Goal: Book appointment/travel/reservation

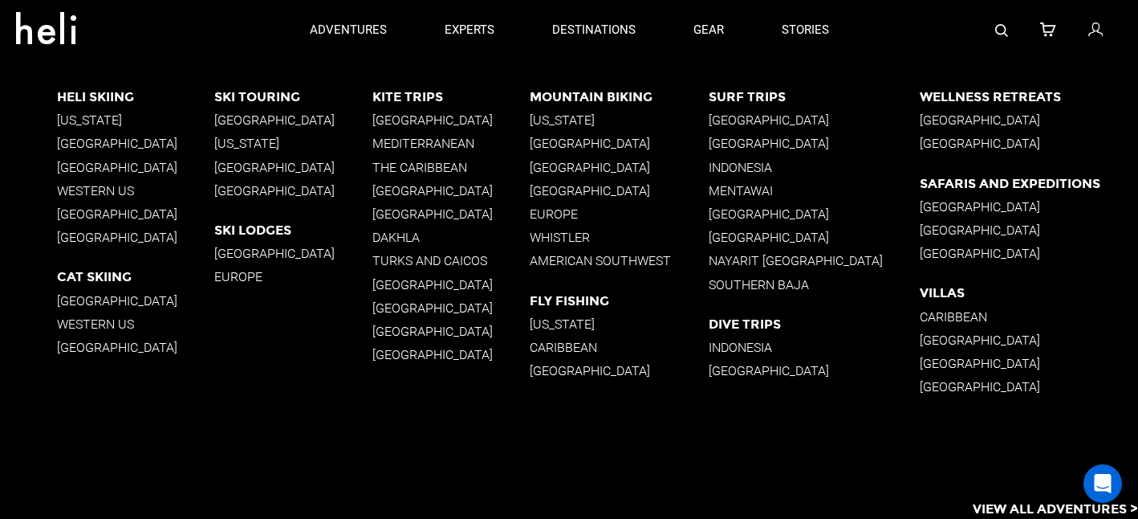
click at [73, 119] on p "[US_STATE]" at bounding box center [136, 119] width 158 height 15
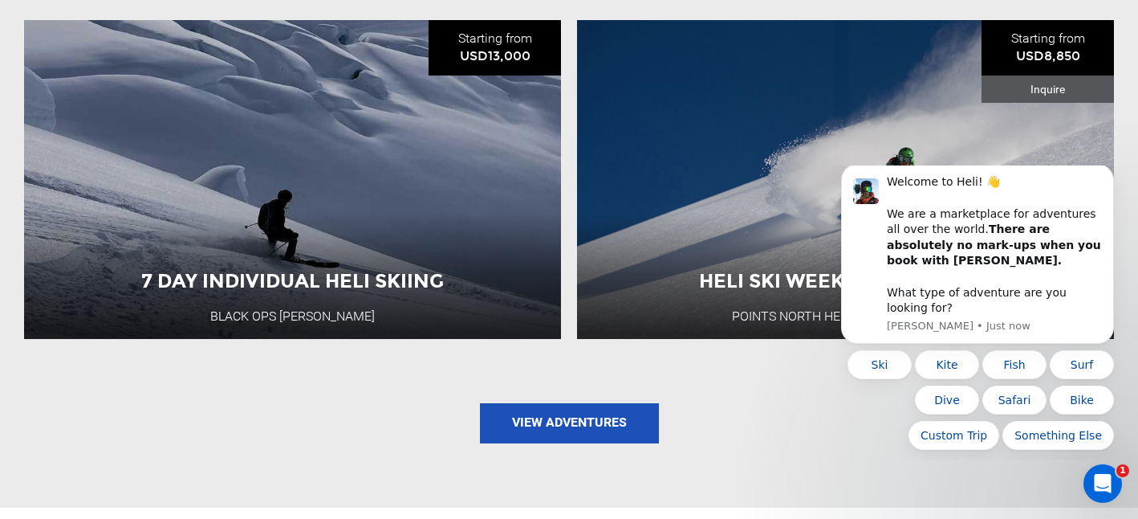
scroll to position [2085, 0]
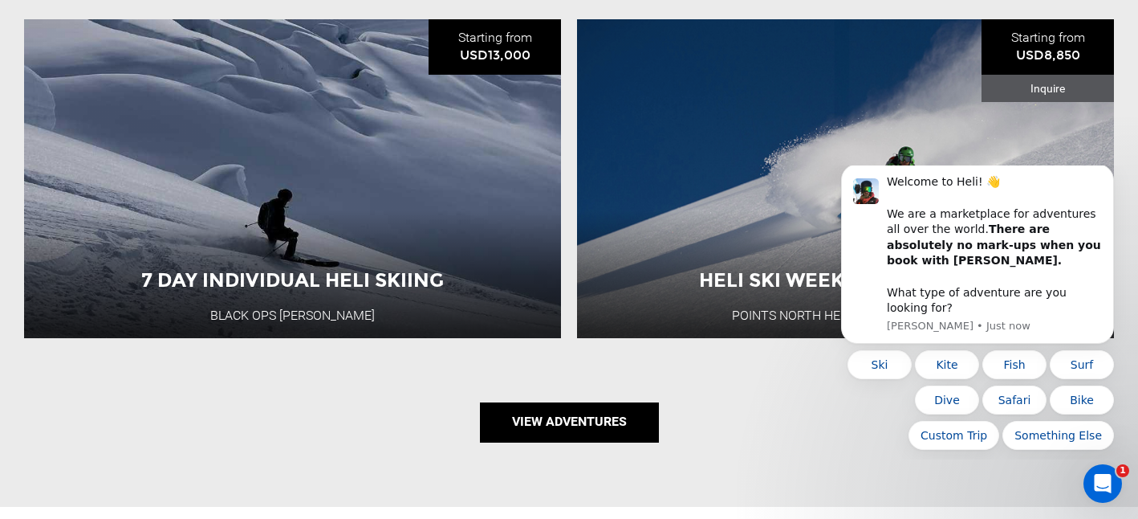
click at [604, 425] on link "View Adventures" at bounding box center [569, 422] width 179 height 40
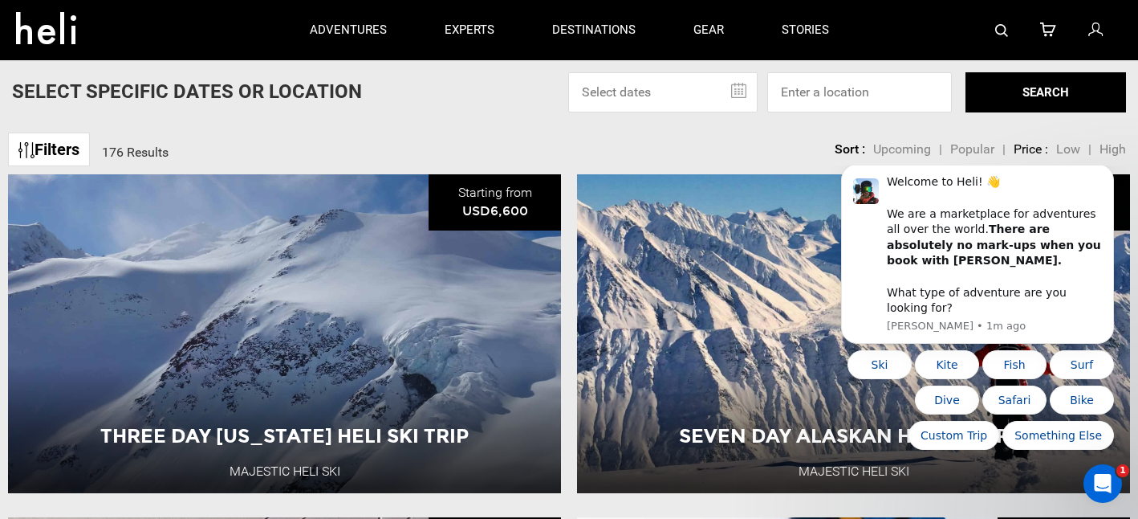
scroll to position [87, 0]
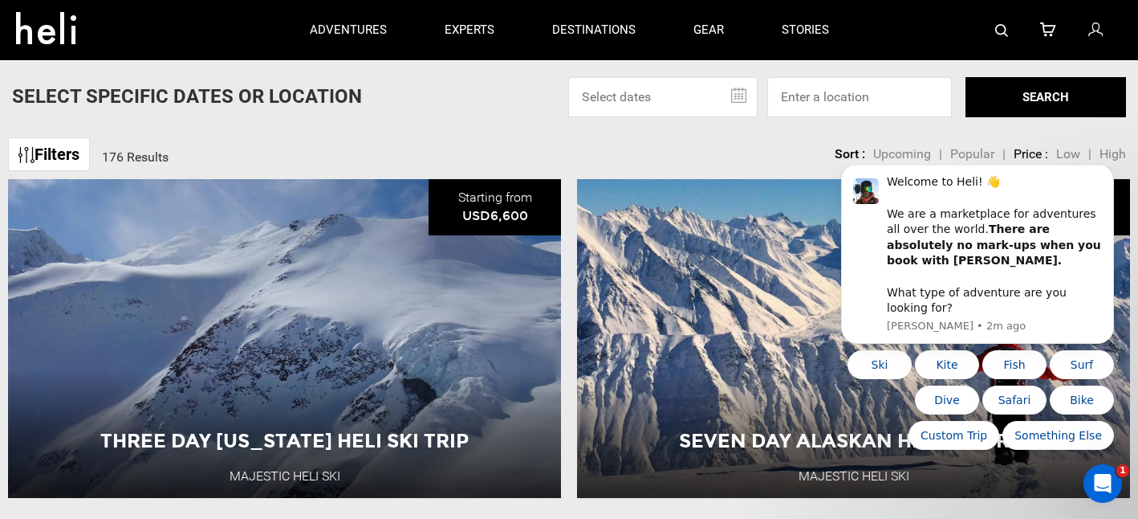
click at [744, 90] on input "text" at bounding box center [662, 97] width 189 height 40
click at [735, 92] on input "text" at bounding box center [662, 97] width 189 height 40
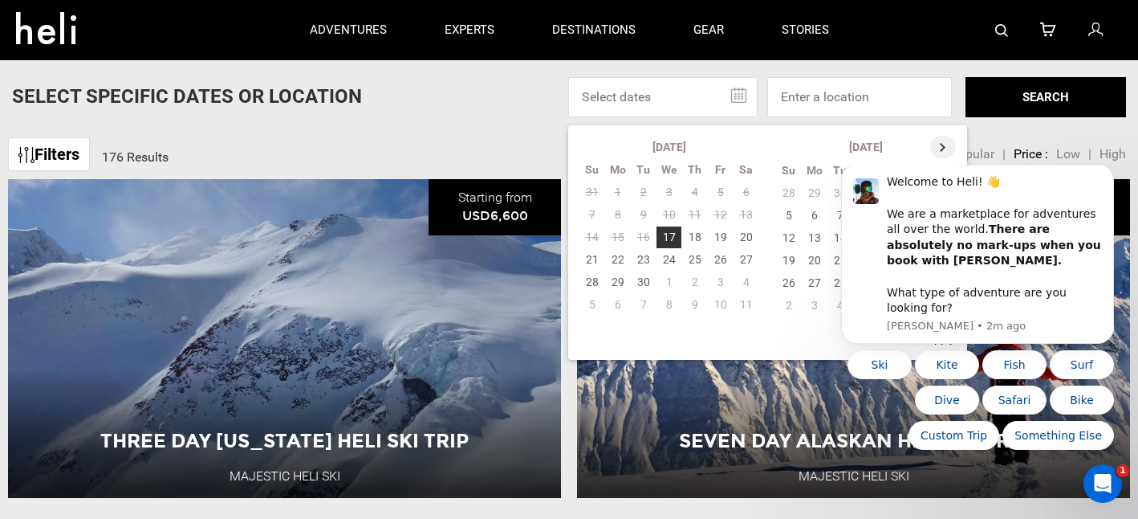
click at [942, 146] on th at bounding box center [943, 147] width 26 height 22
click at [942, 146] on th at bounding box center [944, 147] width 26 height 22
click at [746, 210] on td "10" at bounding box center [747, 215] width 26 height 22
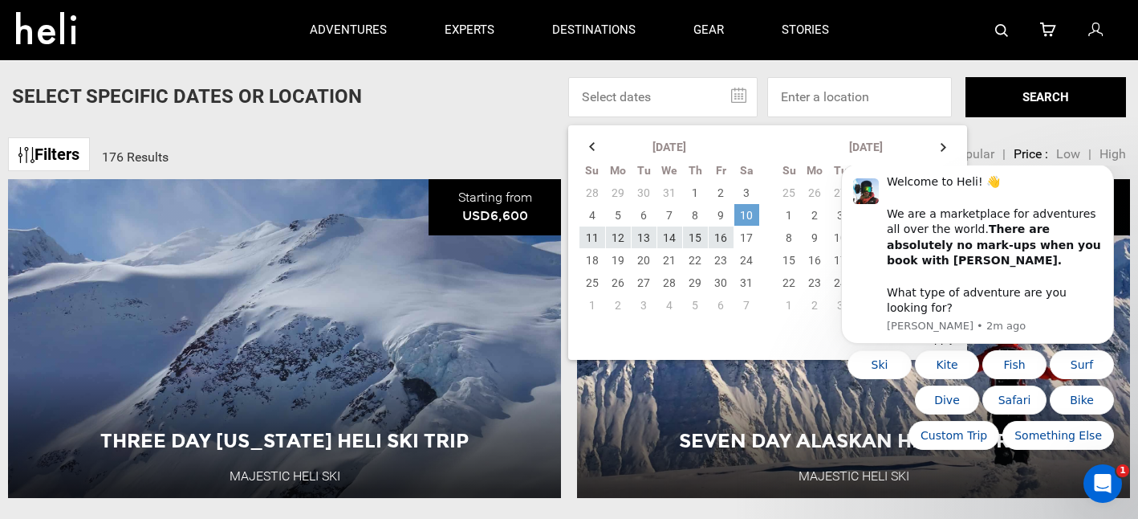
click at [746, 218] on td "10" at bounding box center [747, 215] width 26 height 22
click at [745, 232] on td "17" at bounding box center [747, 237] width 26 height 22
click at [744, 206] on td "10" at bounding box center [747, 215] width 26 height 22
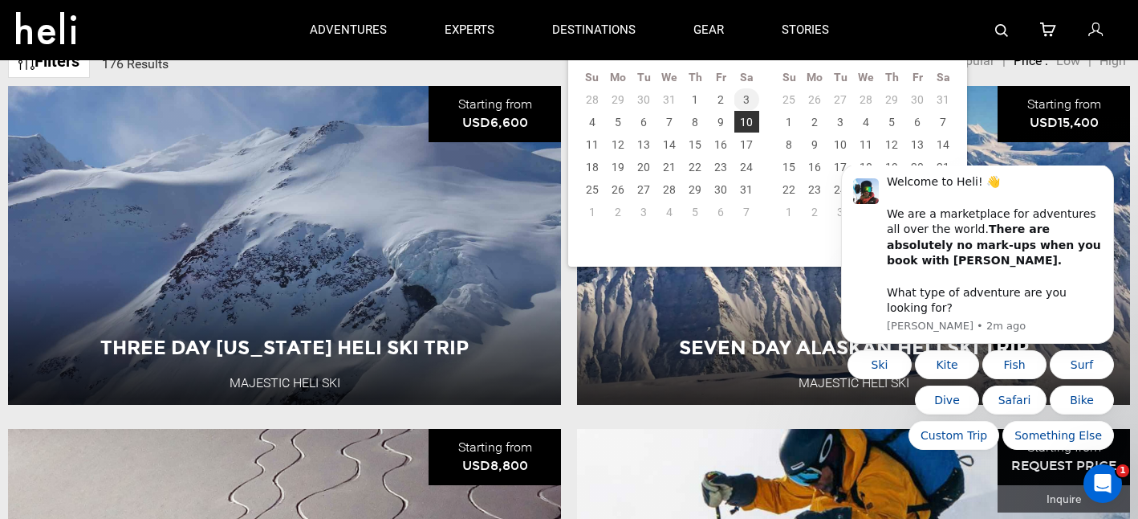
scroll to position [183, 0]
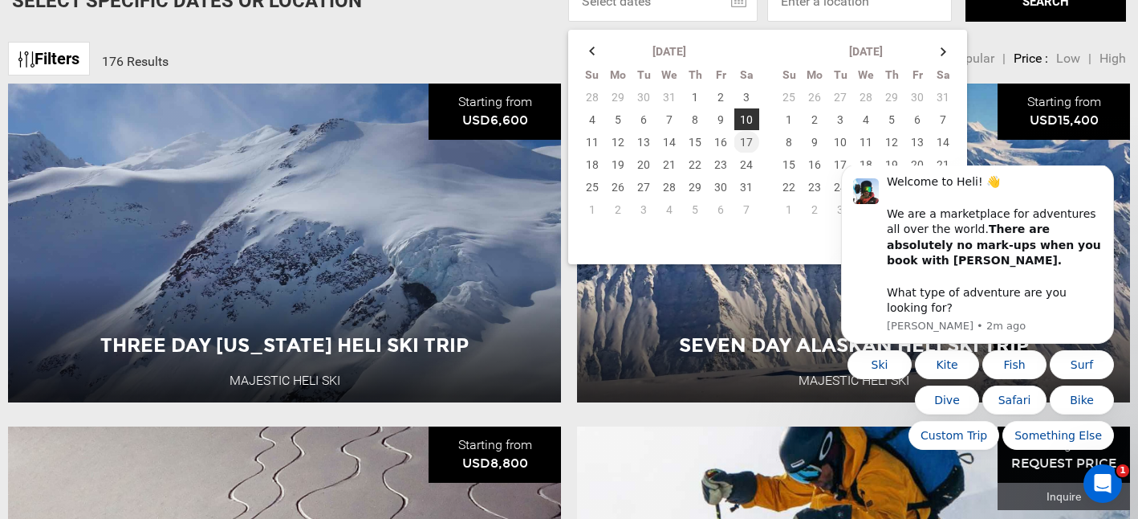
click at [745, 143] on td "17" at bounding box center [747, 142] width 26 height 22
click at [744, 119] on td "10" at bounding box center [747, 119] width 26 height 22
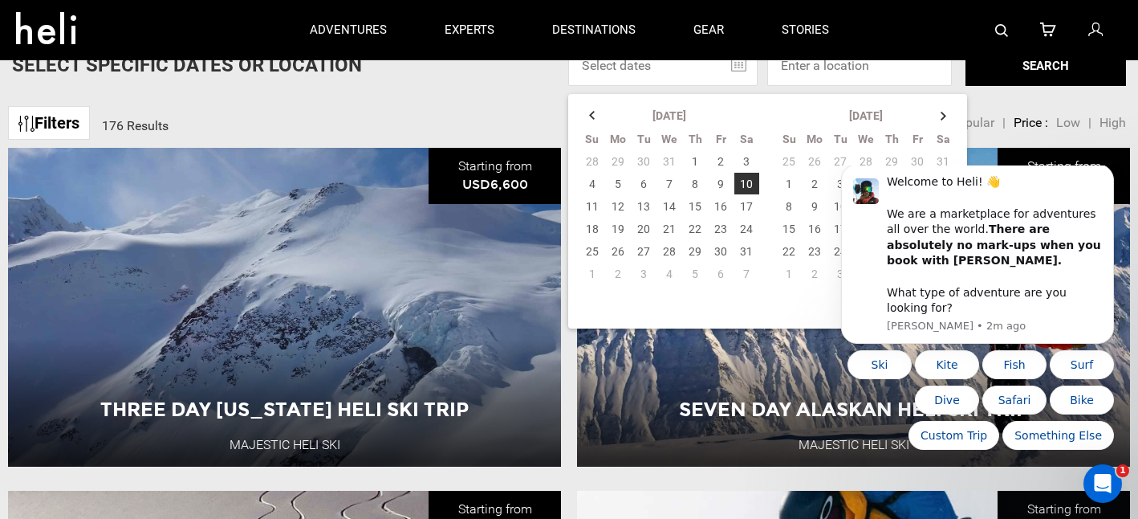
scroll to position [74, 0]
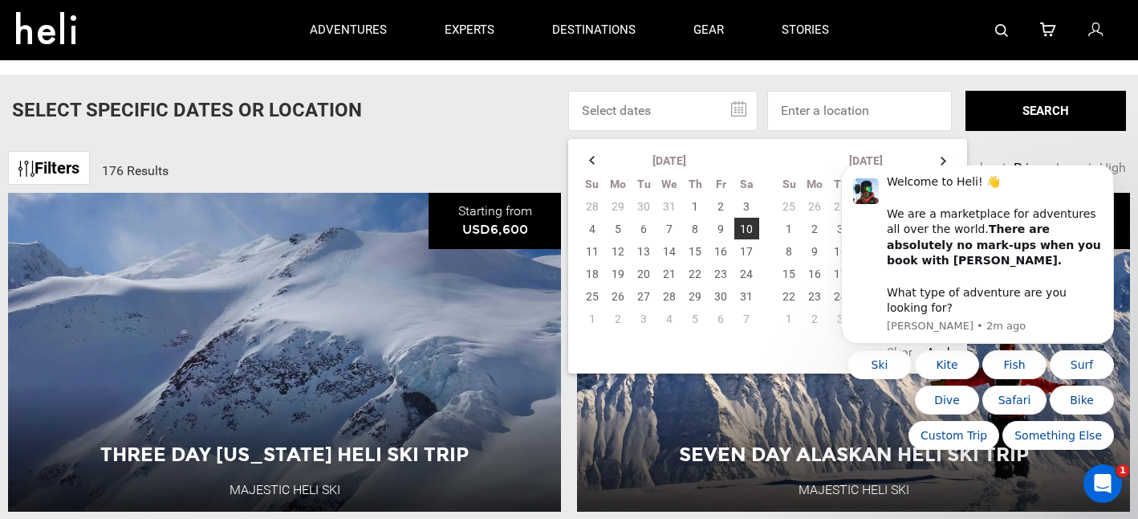
click at [735, 116] on input "text" at bounding box center [662, 111] width 189 height 40
click at [741, 225] on td "10" at bounding box center [747, 229] width 26 height 22
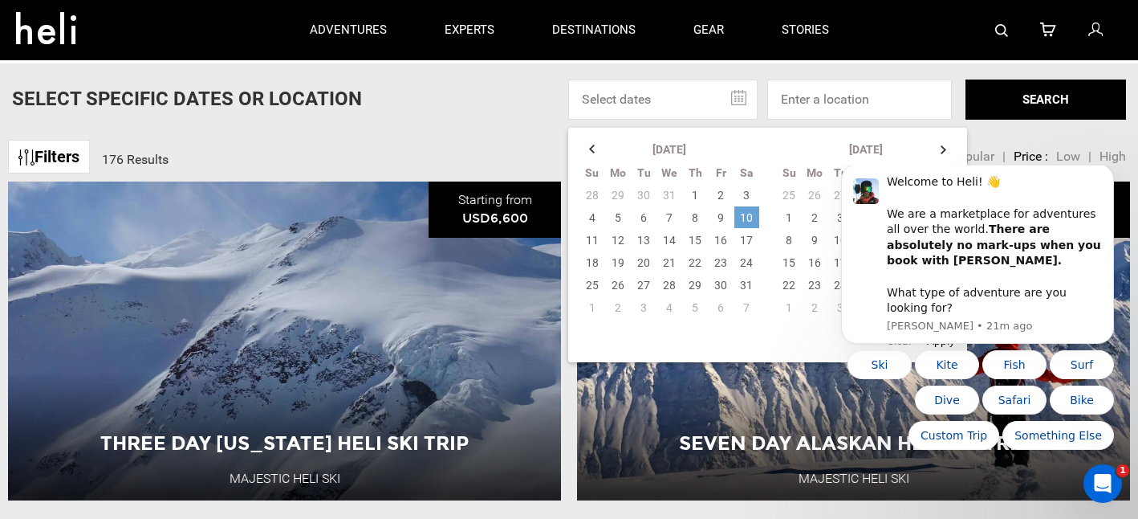
click at [751, 209] on td "10" at bounding box center [747, 217] width 26 height 22
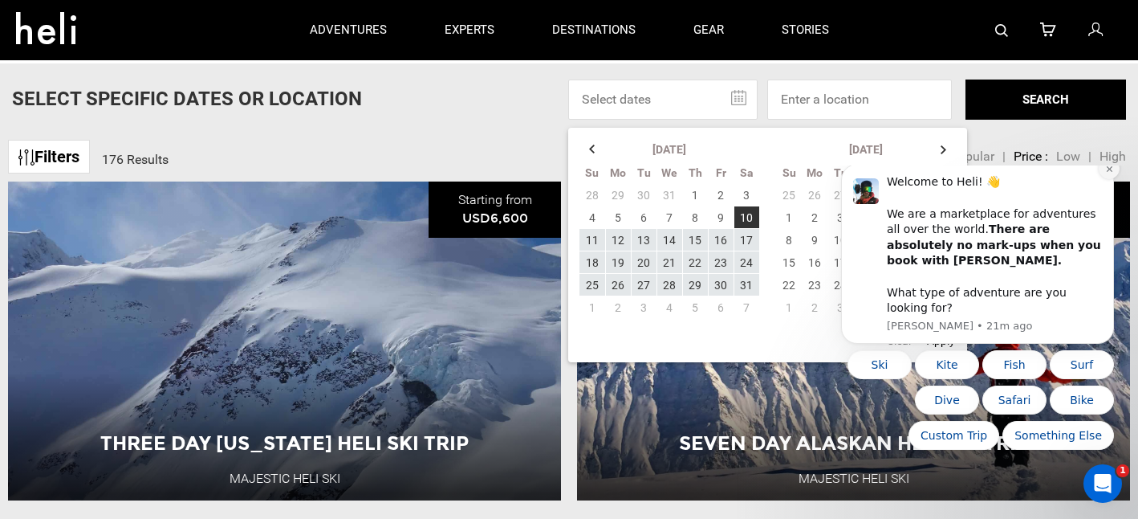
click at [1103, 179] on button "Dismiss notification" at bounding box center [1109, 168] width 21 height 21
